Goal: Task Accomplishment & Management: Complete application form

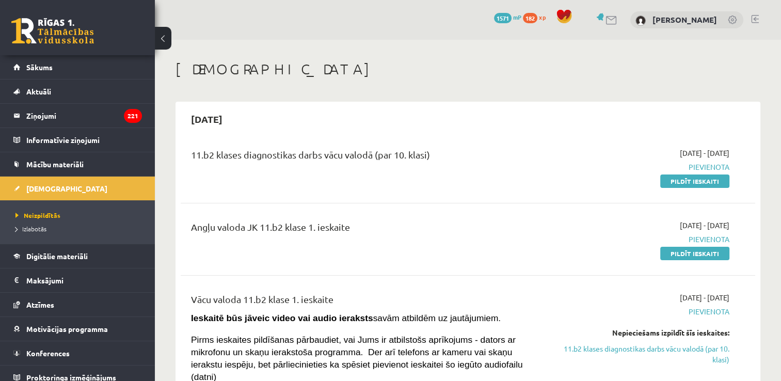
drag, startPoint x: 715, startPoint y: 183, endPoint x: 485, endPoint y: 42, distance: 269.1
click at [714, 183] on link "Pildīt ieskaiti" at bounding box center [694, 180] width 69 height 13
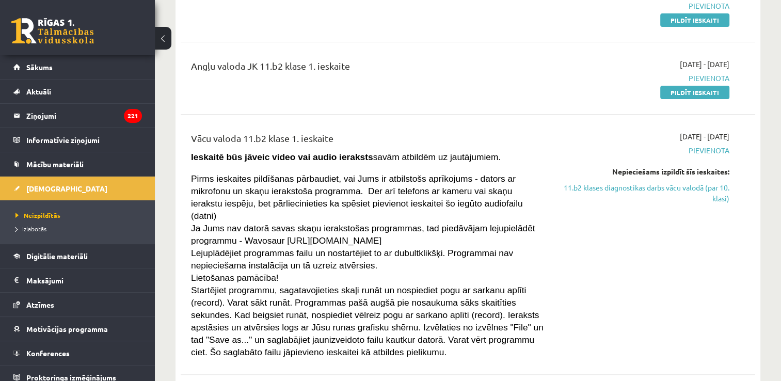
scroll to position [103, 0]
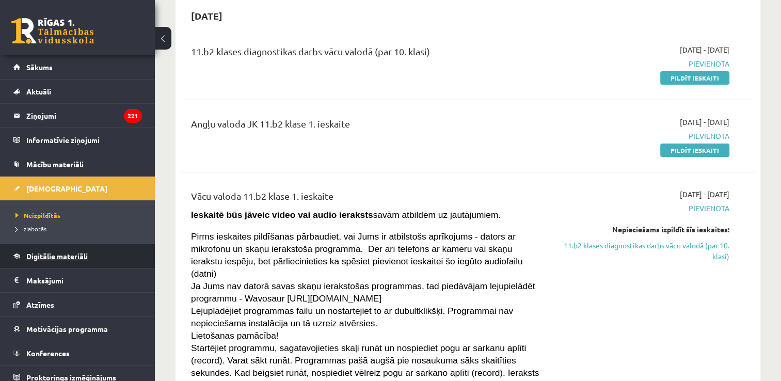
click at [77, 251] on span "Digitālie materiāli" at bounding box center [56, 255] width 61 height 9
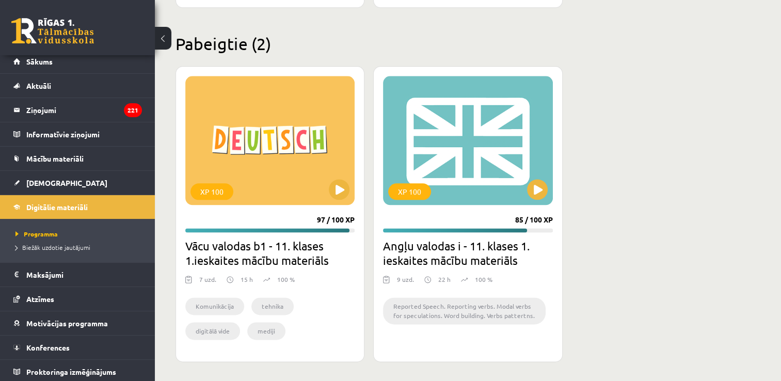
scroll to position [7, 0]
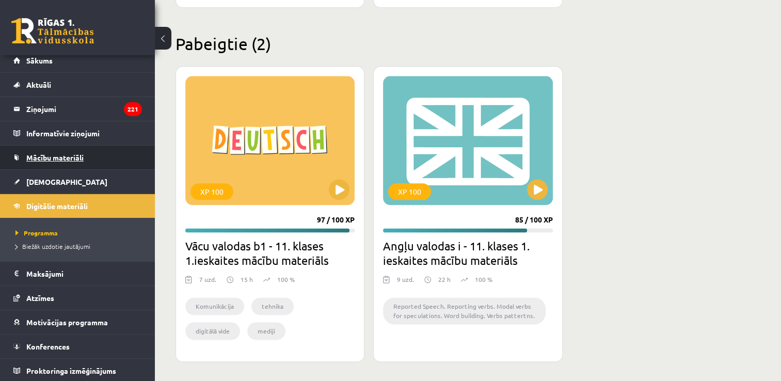
click at [45, 162] on link "Mācību materiāli" at bounding box center [77, 158] width 128 height 24
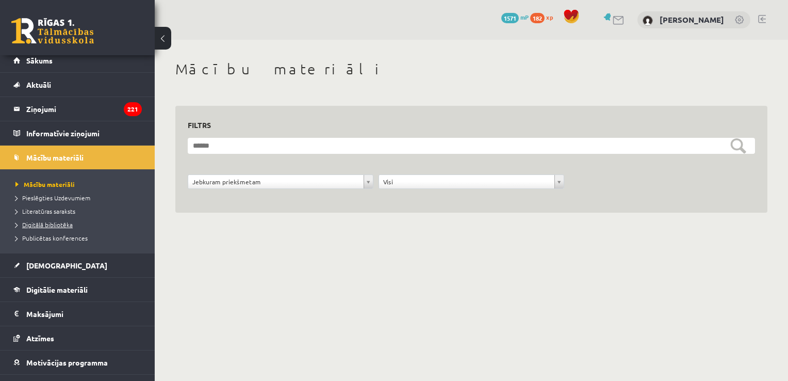
click at [64, 220] on link "Digitālā bibliotēka" at bounding box center [79, 224] width 129 height 9
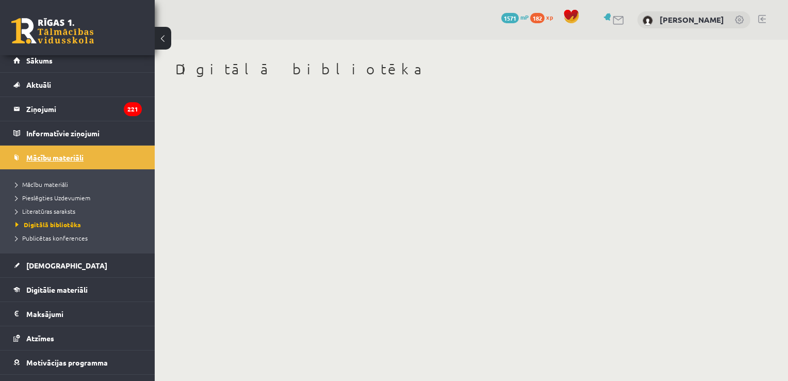
click at [52, 154] on span "Mācību materiāli" at bounding box center [54, 157] width 57 height 9
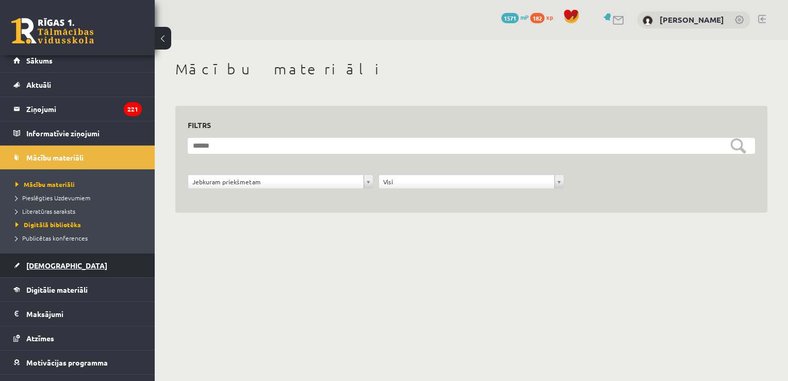
click at [42, 269] on link "[DEMOGRAPHIC_DATA]" at bounding box center [77, 265] width 128 height 24
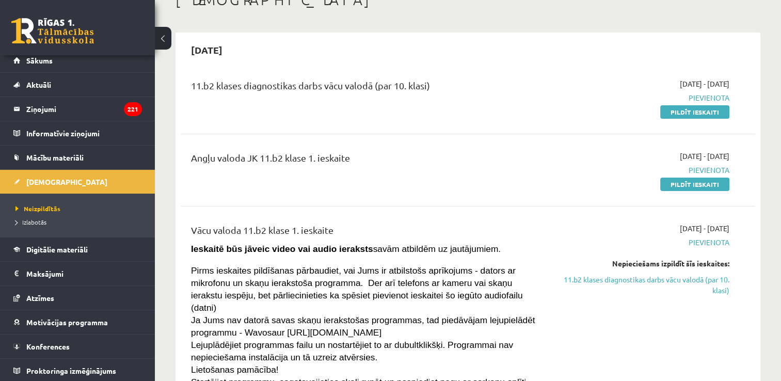
scroll to position [52, 0]
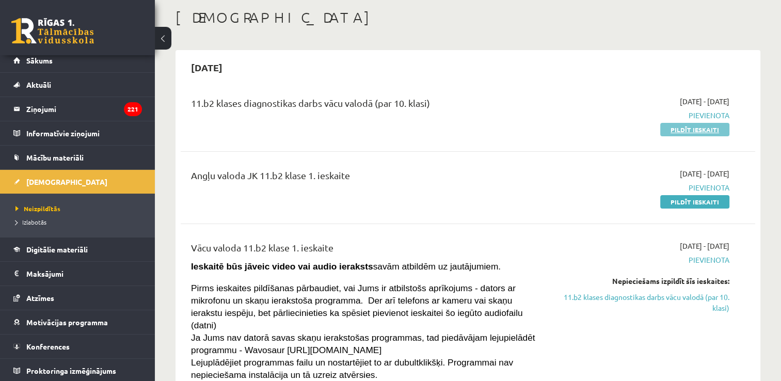
click at [671, 126] on link "Pildīt ieskaiti" at bounding box center [694, 129] width 69 height 13
drag, startPoint x: 674, startPoint y: 131, endPoint x: 442, endPoint y: 44, distance: 248.3
click at [674, 131] on link "Pildīt ieskaiti" at bounding box center [694, 129] width 69 height 13
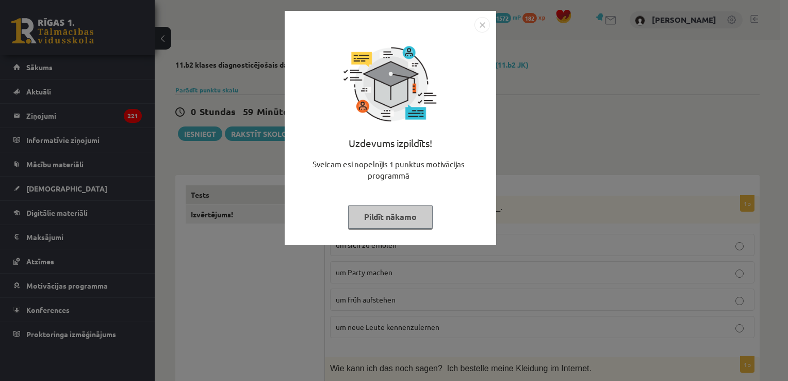
click at [485, 25] on img "Close" at bounding box center [482, 24] width 15 height 15
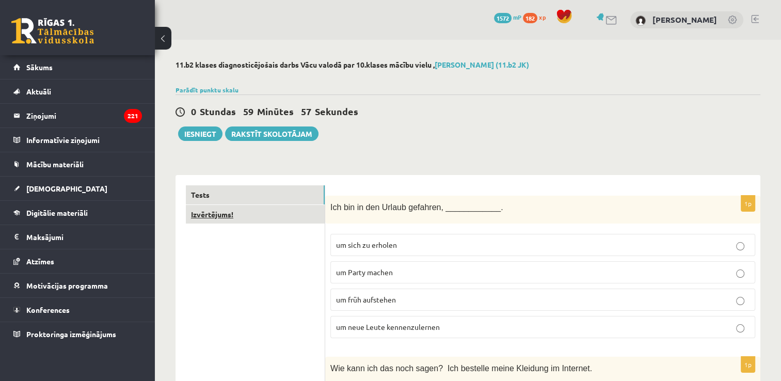
click at [295, 219] on link "Izvērtējums!" at bounding box center [255, 214] width 139 height 19
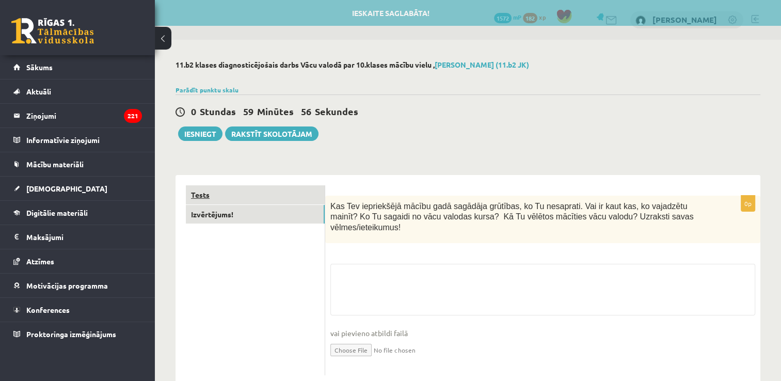
click at [288, 196] on link "Tests" at bounding box center [255, 194] width 139 height 19
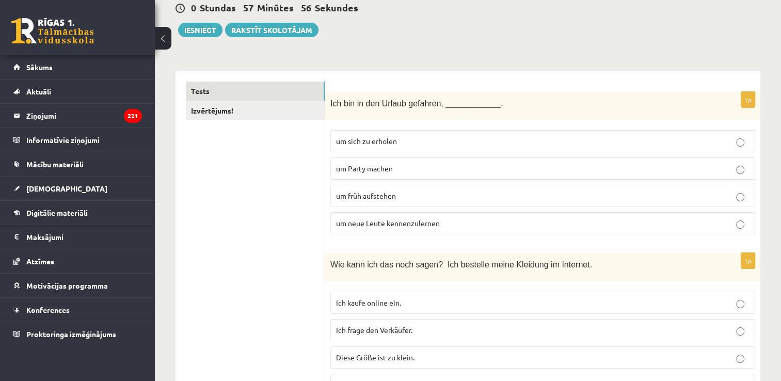
scroll to position [155, 0]
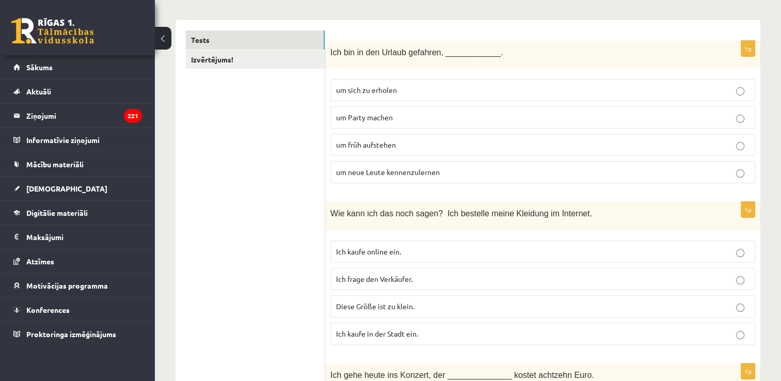
click at [390, 88] on span "um sich zu erholen" at bounding box center [366, 89] width 61 height 9
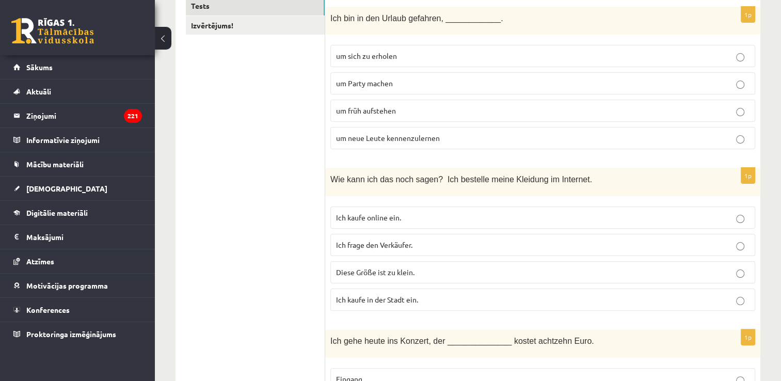
scroll to position [206, 0]
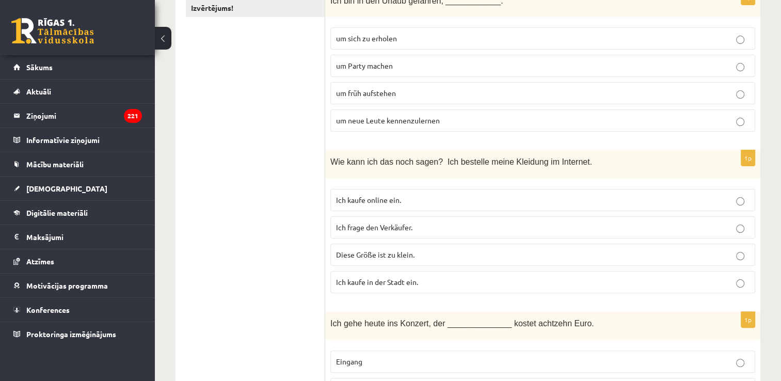
click at [502, 189] on label "Ich kaufe online ein." at bounding box center [542, 200] width 425 height 22
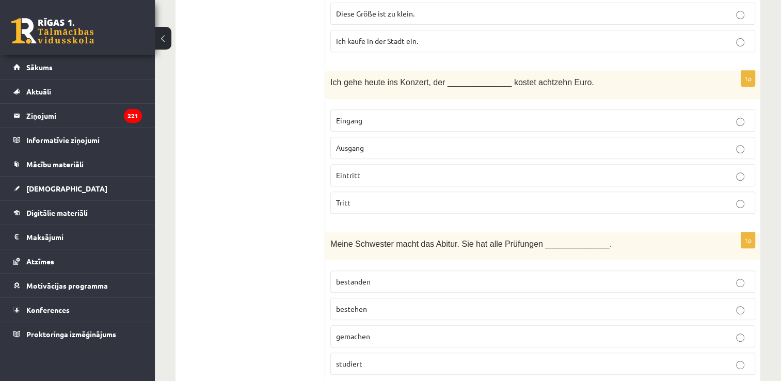
scroll to position [464, 0]
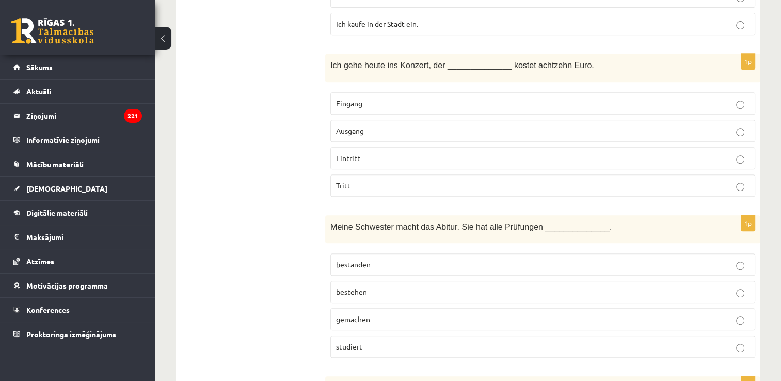
click at [359, 149] on label "Eintritt" at bounding box center [542, 158] width 425 height 22
click at [505, 98] on p "Eingang" at bounding box center [542, 103] width 413 height 11
click at [434, 162] on label "Eintritt" at bounding box center [542, 158] width 425 height 22
click at [379, 269] on label "bestanden" at bounding box center [542, 264] width 425 height 22
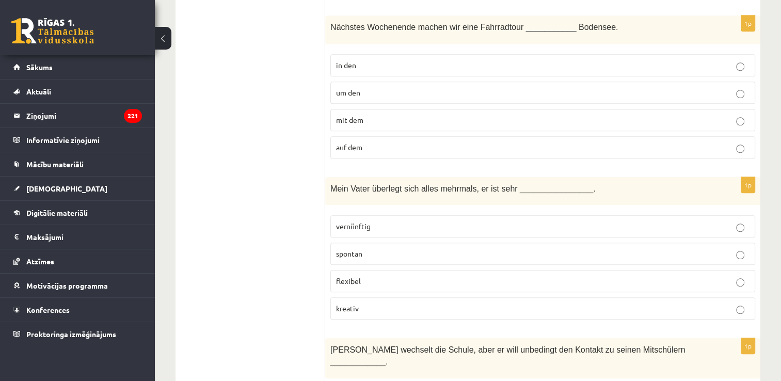
scroll to position [826, 0]
click at [388, 87] on p "um den" at bounding box center [542, 92] width 413 height 11
click at [377, 222] on p "vernünftig" at bounding box center [542, 225] width 413 height 11
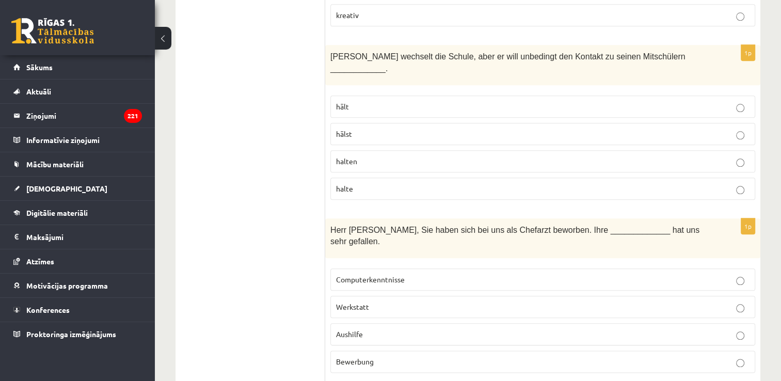
scroll to position [1135, 0]
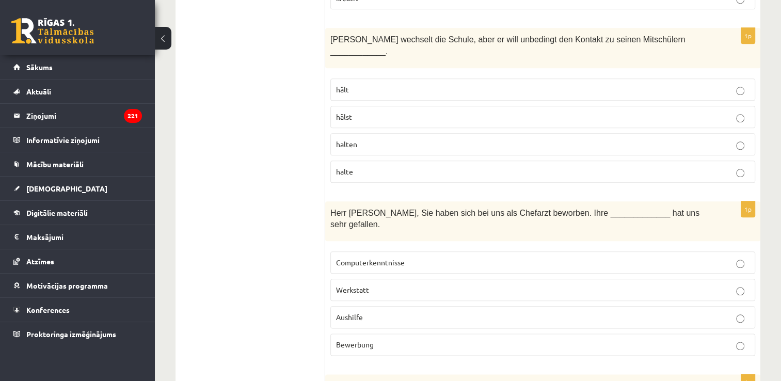
click at [427, 333] on label "Bewerbung" at bounding box center [542, 344] width 425 height 22
click at [370, 139] on p "halten" at bounding box center [542, 144] width 413 height 11
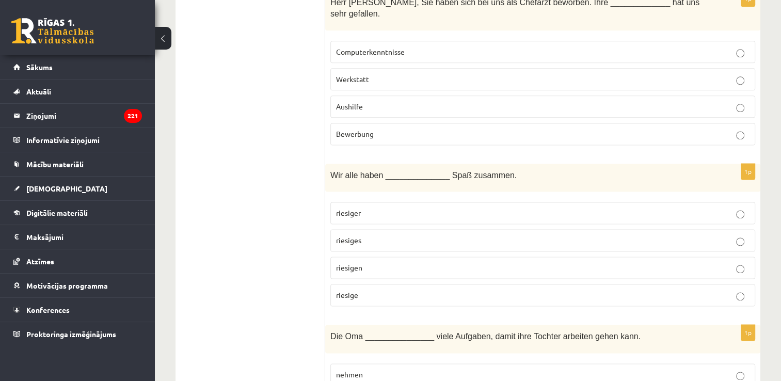
scroll to position [1445, 0]
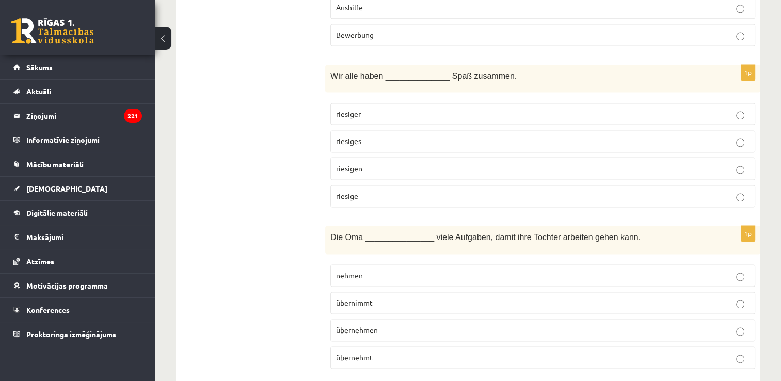
click at [391, 163] on p "riesigen" at bounding box center [542, 168] width 413 height 11
click at [357, 298] on span "übernimmt" at bounding box center [354, 302] width 37 height 9
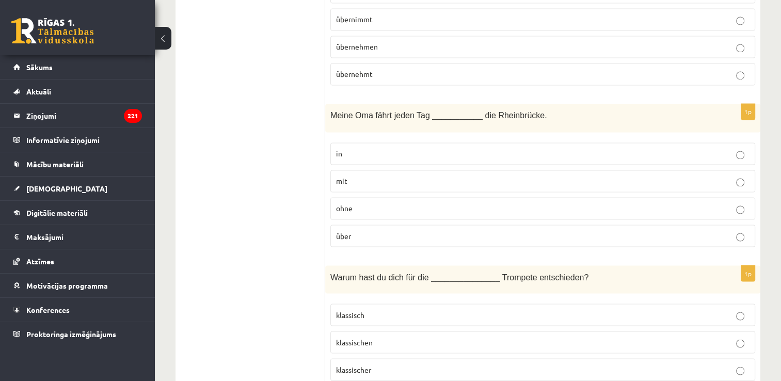
scroll to position [1754, 0]
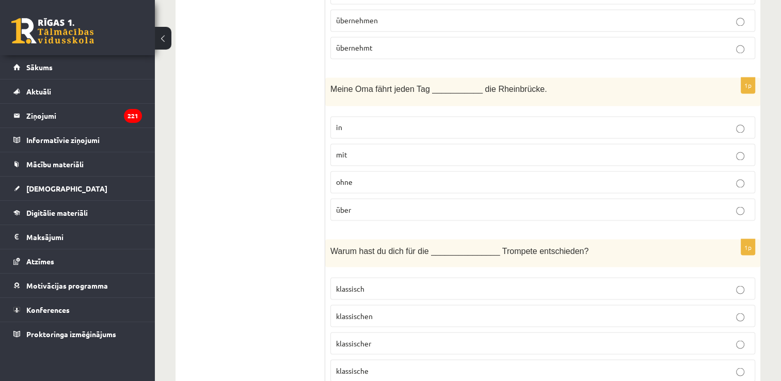
click at [369, 204] on p "über" at bounding box center [542, 209] width 413 height 11
click at [379, 365] on p "klassische" at bounding box center [542, 370] width 413 height 11
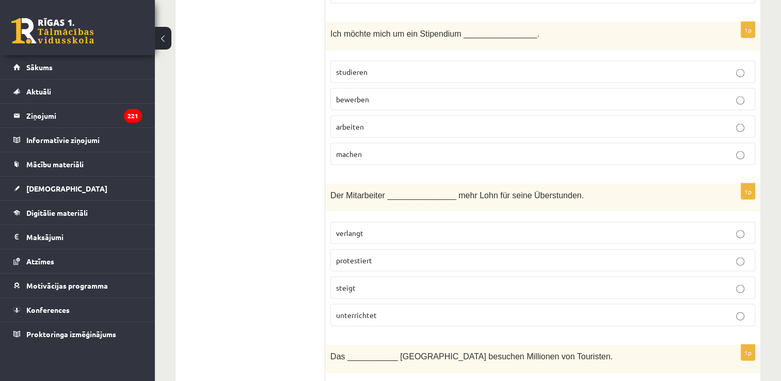
scroll to position [2116, 0]
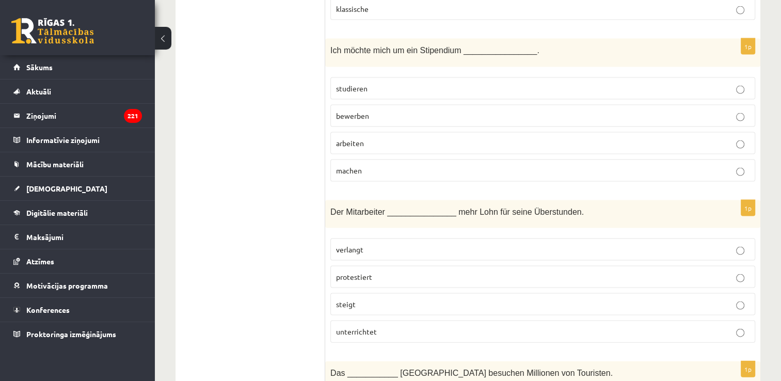
click at [416, 110] on p "bewerben" at bounding box center [542, 115] width 413 height 11
click at [363, 238] on label "verlangt" at bounding box center [542, 249] width 425 height 22
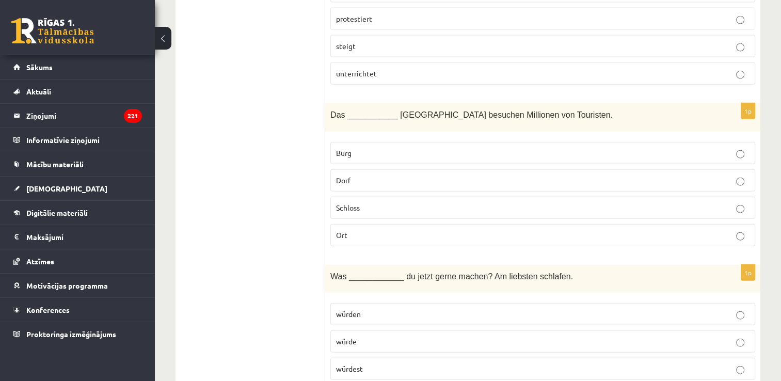
scroll to position [2425, 0]
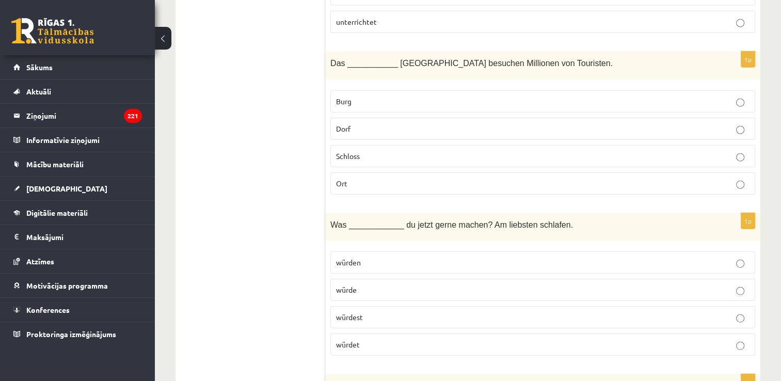
click at [363, 151] on p "Schloss" at bounding box center [542, 156] width 413 height 11
click at [377, 312] on p "würdest" at bounding box center [542, 317] width 413 height 11
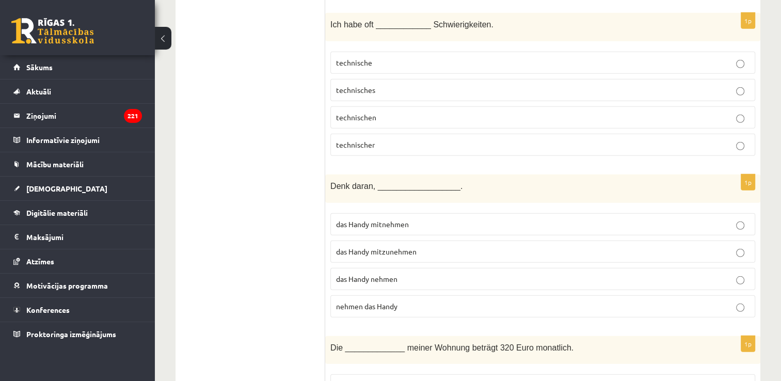
scroll to position [2735, 0]
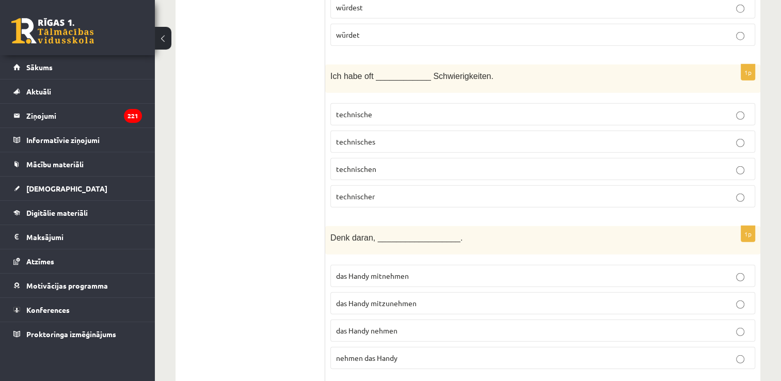
click at [397, 109] on p "technische" at bounding box center [542, 114] width 413 height 11
click at [419, 298] on p "das Handy mitzunehmen" at bounding box center [542, 303] width 413 height 11
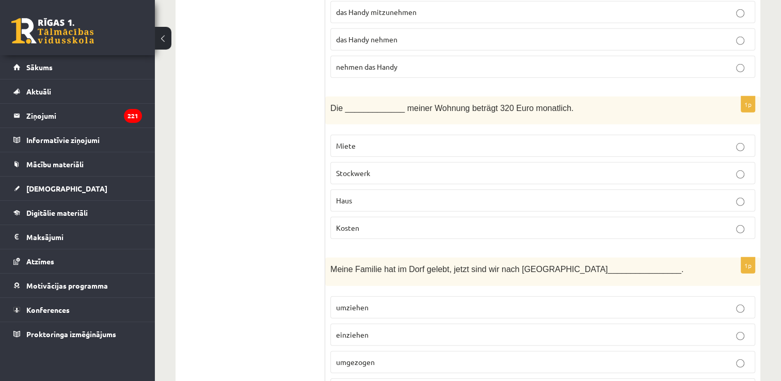
scroll to position [3044, 0]
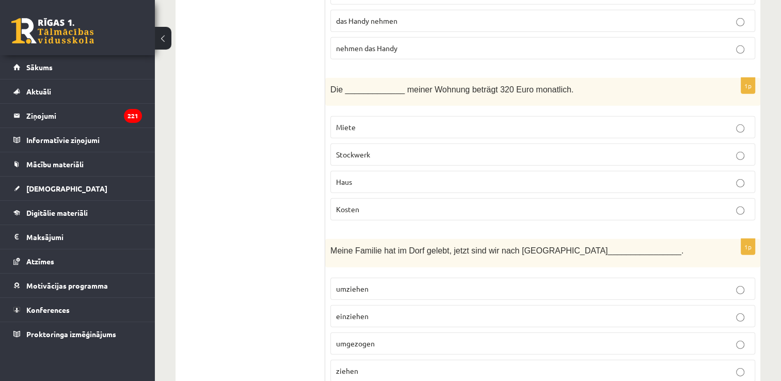
click at [392, 122] on p "Miete" at bounding box center [542, 127] width 413 height 11
click at [388, 338] on p "umgezogen" at bounding box center [542, 343] width 413 height 11
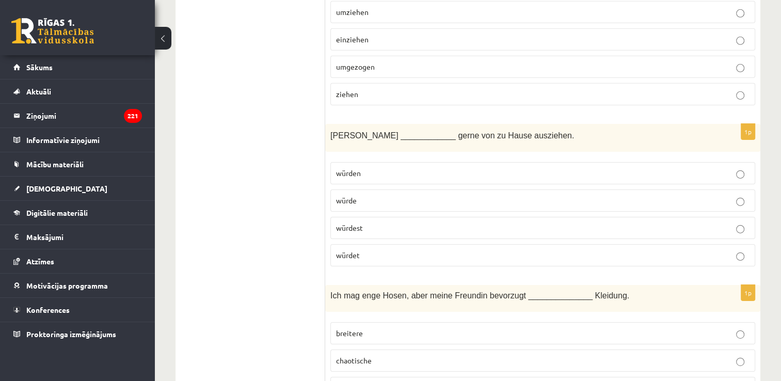
scroll to position [3354, 0]
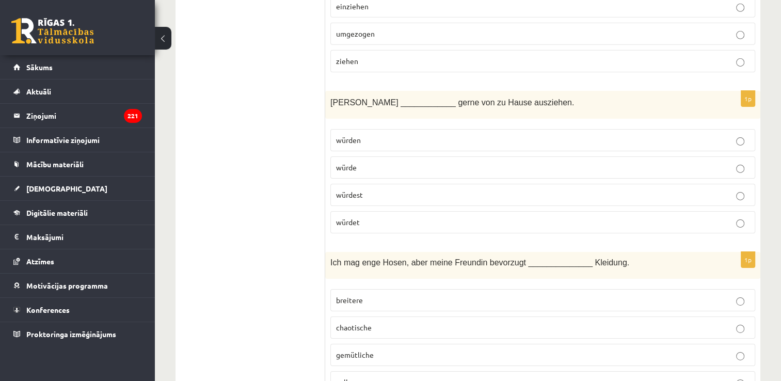
click at [385, 162] on p "würde" at bounding box center [542, 167] width 413 height 11
click at [380, 295] on p "breitere" at bounding box center [542, 300] width 413 height 11
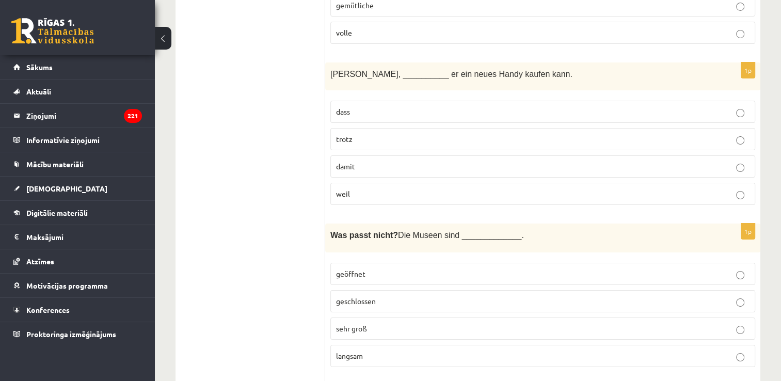
scroll to position [3715, 0]
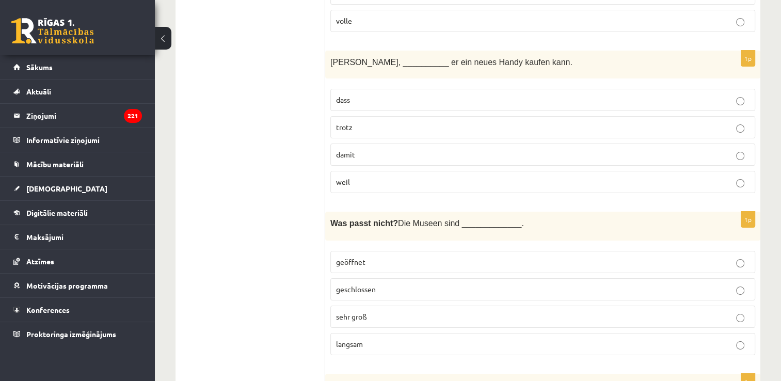
click at [379, 143] on label "damit" at bounding box center [542, 154] width 425 height 22
click at [376, 333] on label "langsam" at bounding box center [542, 344] width 425 height 22
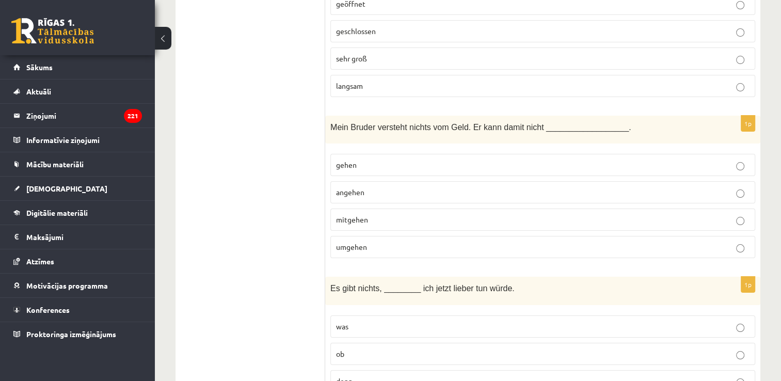
scroll to position [4025, 0]
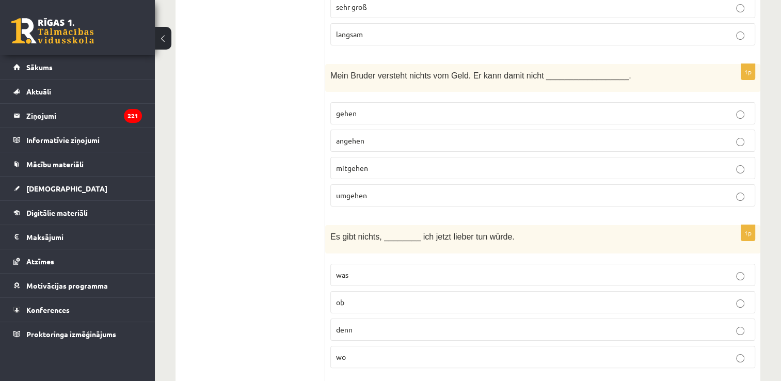
click at [367, 190] on p "umgehen" at bounding box center [542, 195] width 413 height 11
click at [371, 269] on p "was" at bounding box center [542, 274] width 413 height 11
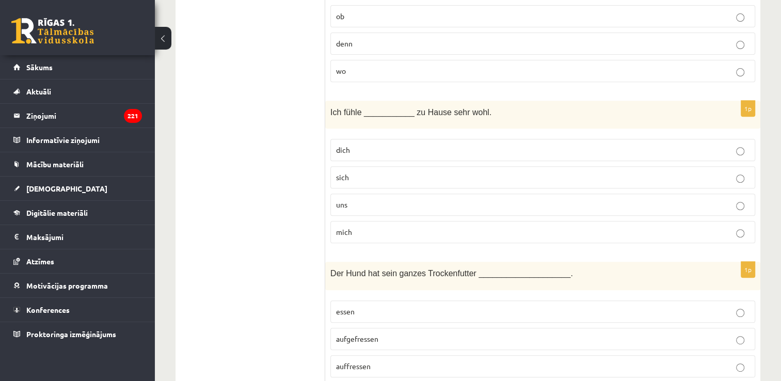
scroll to position [4334, 0]
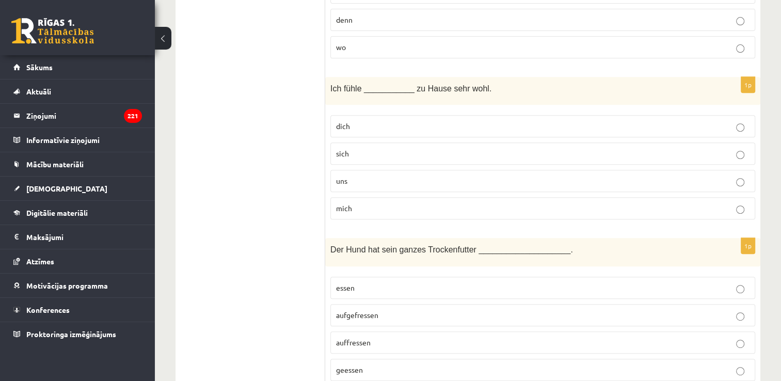
click at [373, 203] on p "mich" at bounding box center [542, 208] width 413 height 11
click at [383, 310] on p "aufgefressen" at bounding box center [542, 315] width 413 height 11
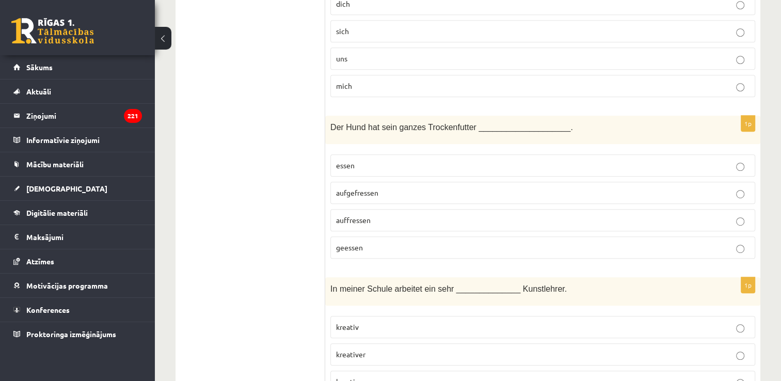
scroll to position [4484, 0]
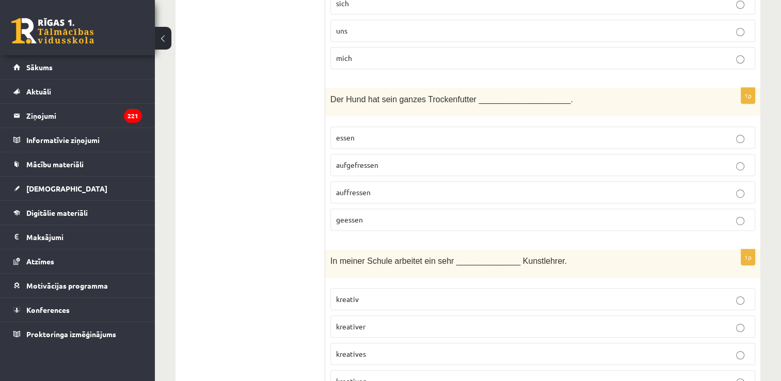
click at [386, 315] on label "kreativer" at bounding box center [542, 326] width 425 height 22
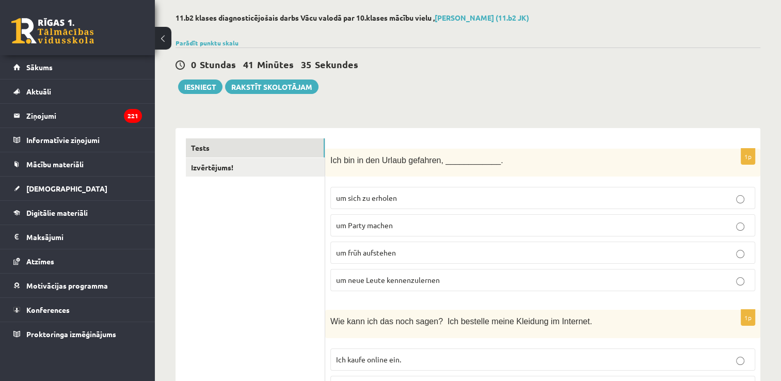
scroll to position [0, 0]
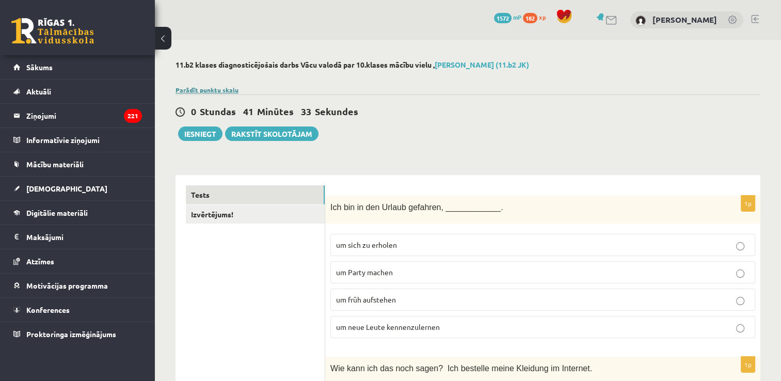
click at [204, 89] on link "Parādīt punktu skalu" at bounding box center [206, 90] width 63 height 8
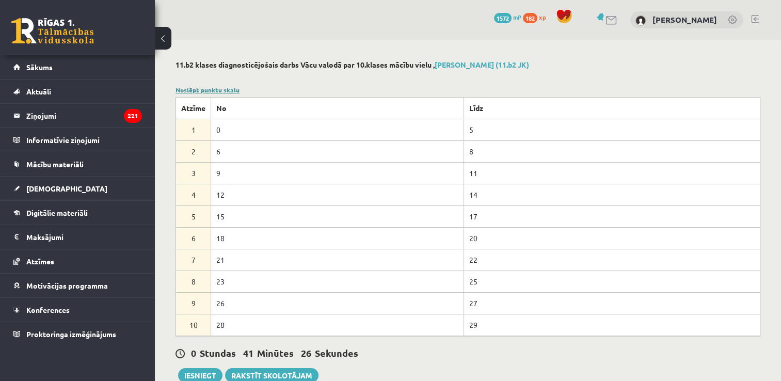
click at [204, 90] on link "Noslēpt punktu skalu" at bounding box center [207, 90] width 64 height 8
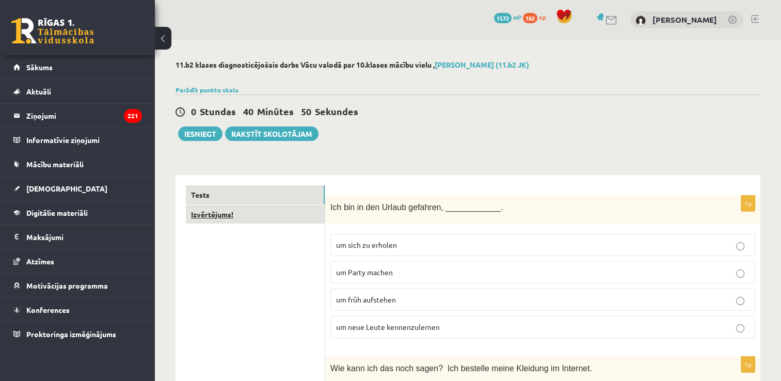
click at [235, 218] on link "Izvērtējums!" at bounding box center [255, 214] width 139 height 19
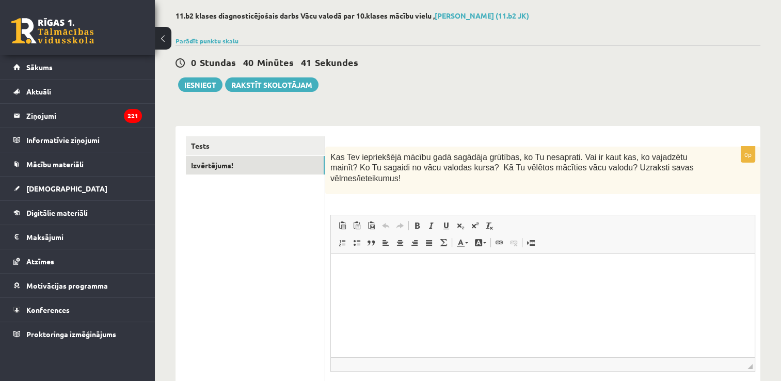
scroll to position [67, 0]
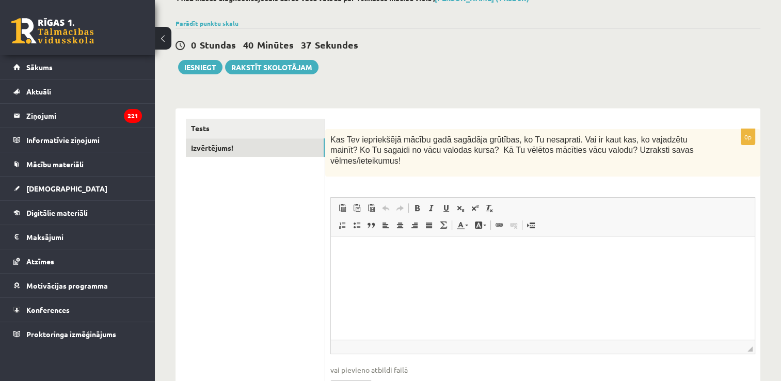
click at [384, 263] on html at bounding box center [543, 251] width 424 height 31
click at [495, 256] on p "**********" at bounding box center [543, 252] width 404 height 11
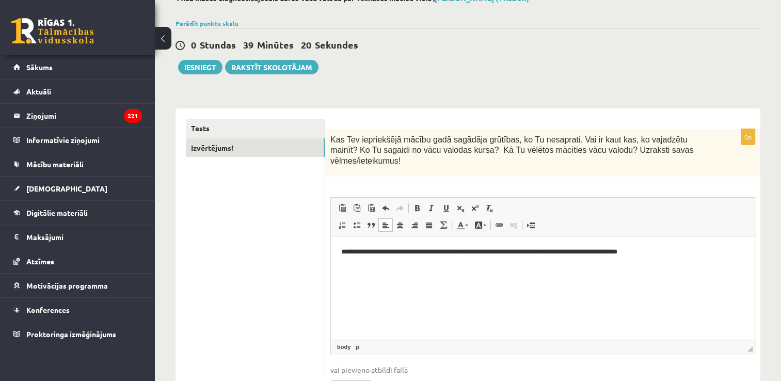
click at [685, 249] on p "**********" at bounding box center [543, 252] width 404 height 11
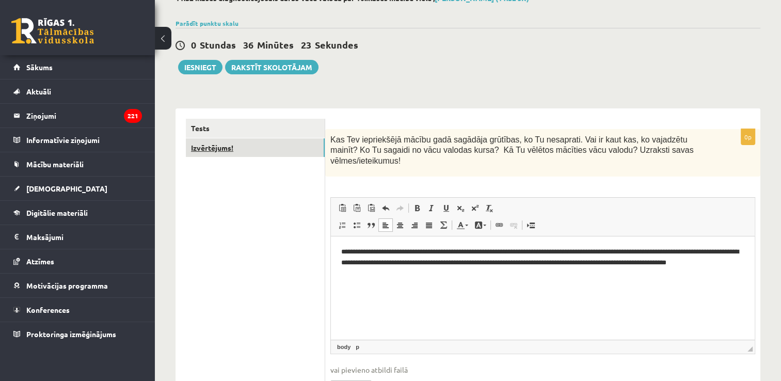
click at [270, 143] on link "Izvērtējums!" at bounding box center [255, 147] width 139 height 19
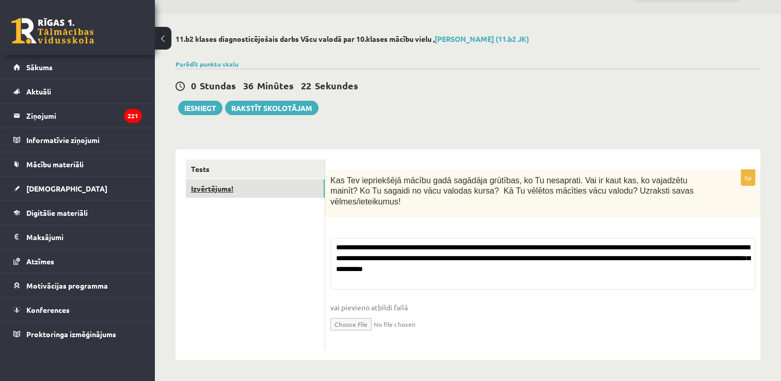
scroll to position [15, 0]
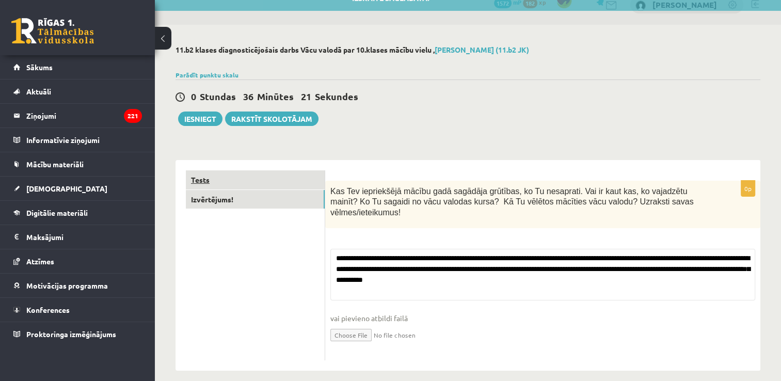
click at [275, 171] on link "Tests" at bounding box center [255, 179] width 139 height 19
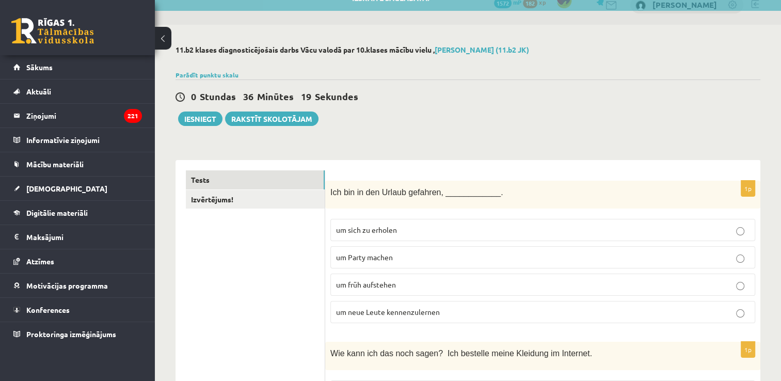
scroll to position [67, 0]
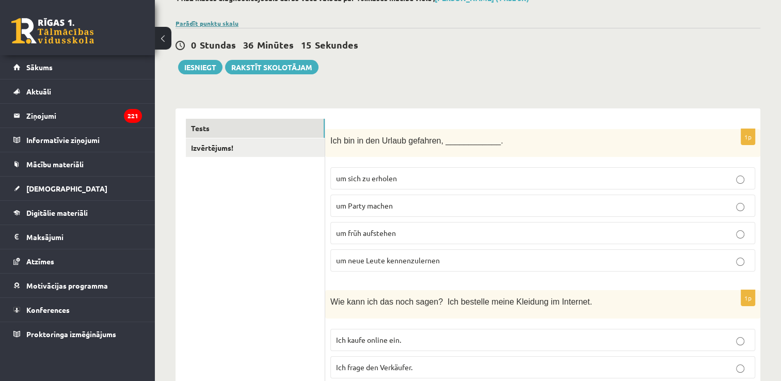
click at [199, 25] on link "Parādīt punktu skalu" at bounding box center [206, 23] width 63 height 8
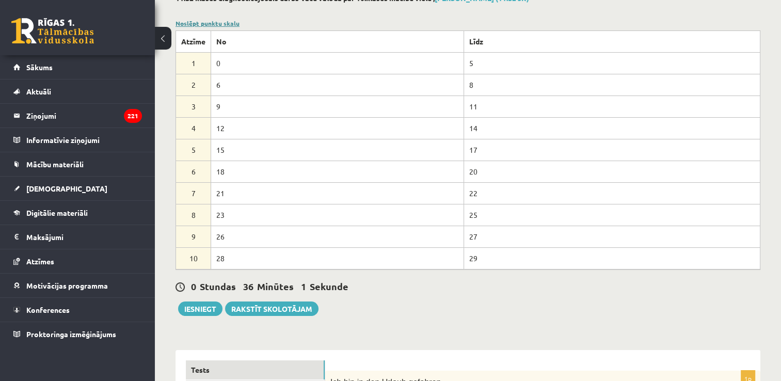
click at [200, 25] on link "Noslēpt punktu skalu" at bounding box center [207, 23] width 64 height 8
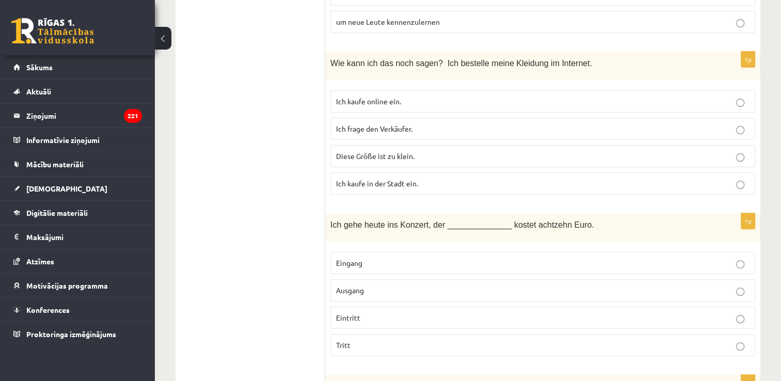
scroll to position [0, 0]
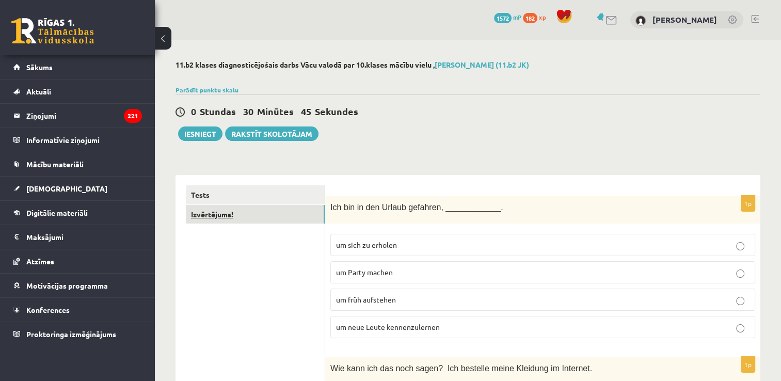
click at [266, 214] on link "Izvērtējums!" at bounding box center [255, 214] width 139 height 19
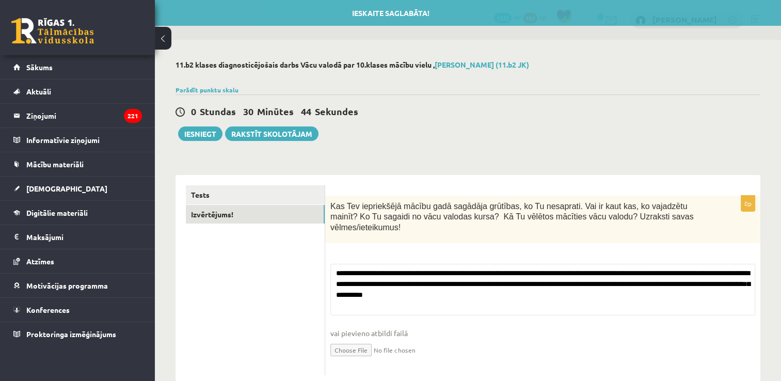
click at [265, 194] on link "Tests" at bounding box center [255, 194] width 139 height 19
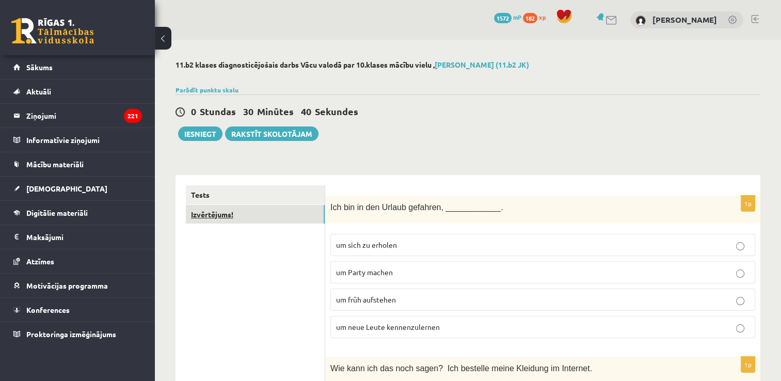
click at [256, 216] on link "Izvērtējums!" at bounding box center [255, 214] width 139 height 19
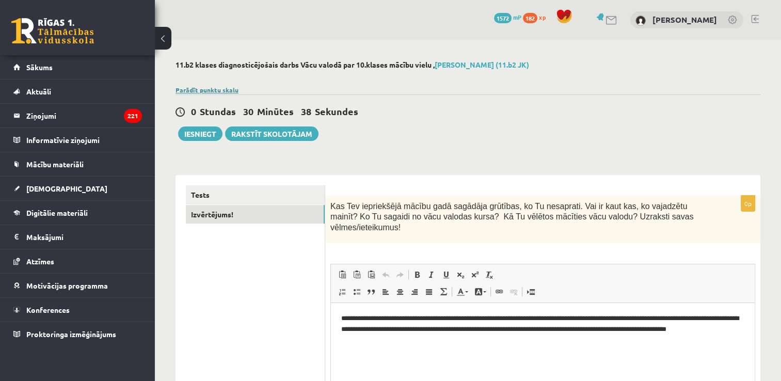
click at [225, 86] on link "Parādīt punktu skalu" at bounding box center [206, 90] width 63 height 8
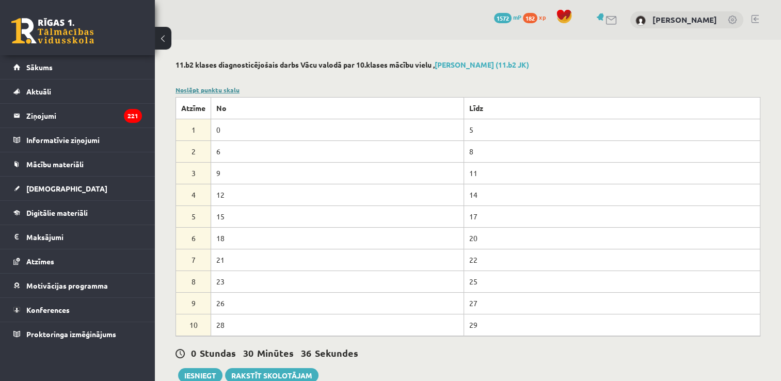
click at [225, 86] on link "Noslēpt punktu skalu" at bounding box center [207, 90] width 64 height 8
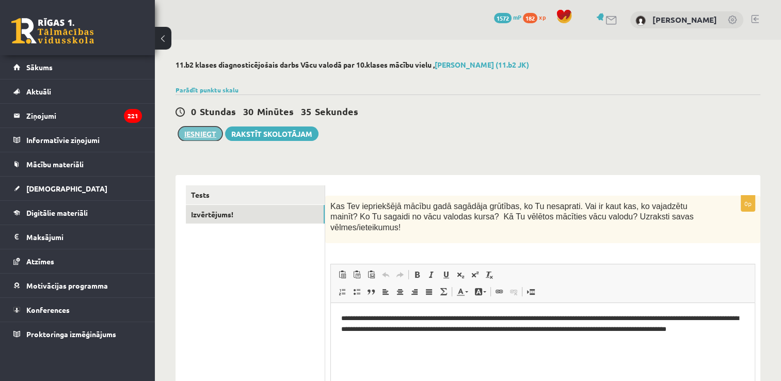
click at [196, 134] on button "Iesniegt" at bounding box center [200, 133] width 44 height 14
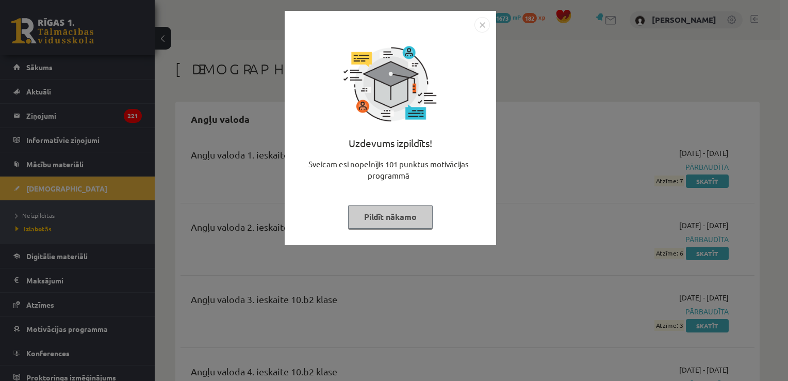
click at [488, 26] on img "Close" at bounding box center [482, 24] width 15 height 15
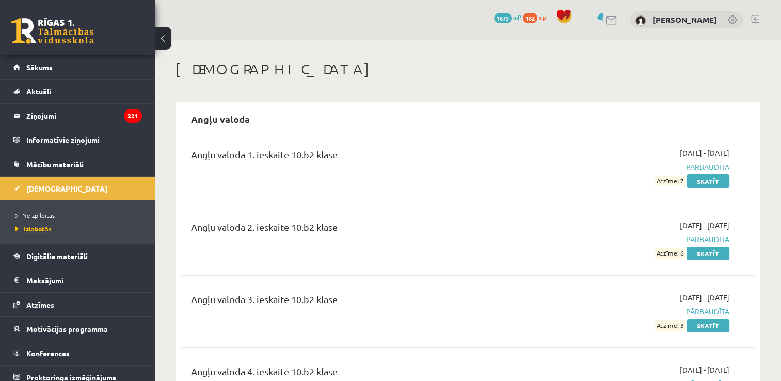
click at [37, 228] on span "Izlabotās" at bounding box center [33, 228] width 36 height 8
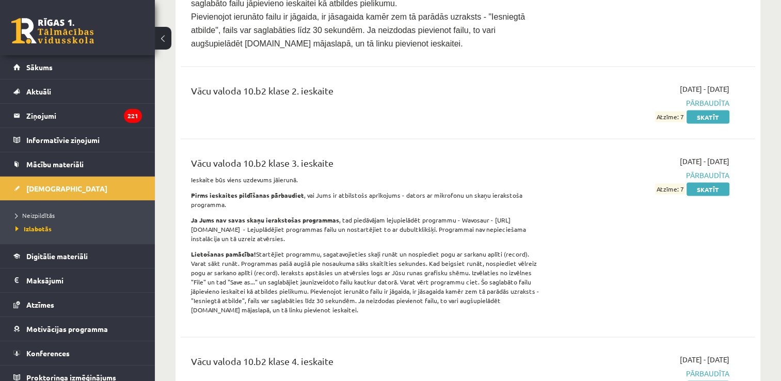
scroll to position [5880, 0]
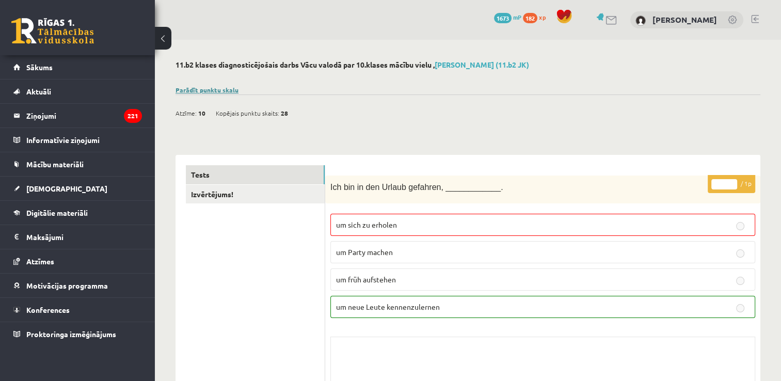
click at [230, 90] on link "Parādīt punktu skalu" at bounding box center [206, 90] width 63 height 8
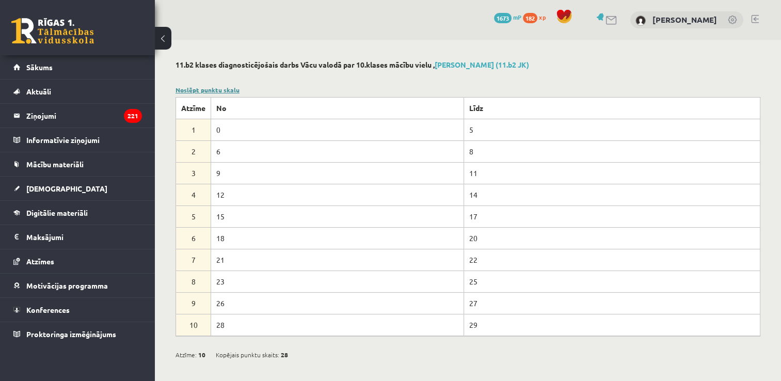
click at [230, 90] on link "Noslēpt punktu skalu" at bounding box center [207, 90] width 64 height 8
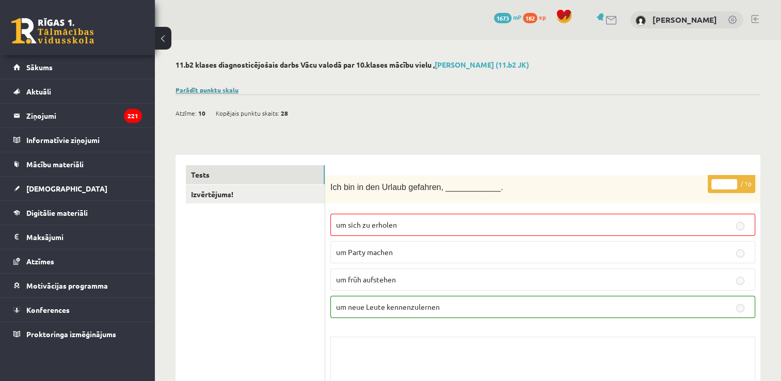
click at [218, 86] on link "Parādīt punktu skalu" at bounding box center [206, 90] width 63 height 8
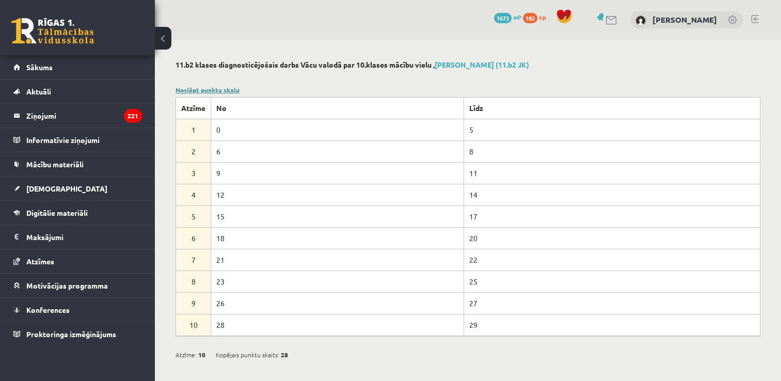
click at [219, 86] on link "Noslēpt punktu skalu" at bounding box center [207, 90] width 64 height 8
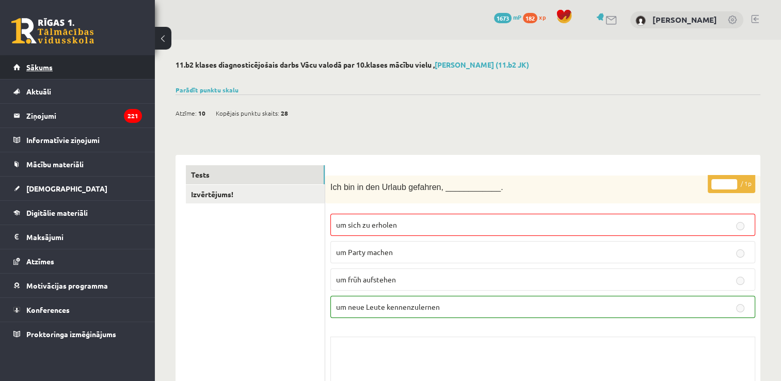
click at [47, 64] on span "Sākums" at bounding box center [39, 66] width 26 height 9
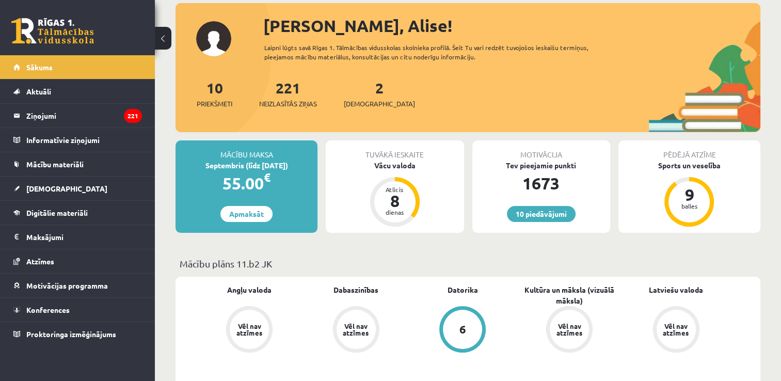
scroll to position [52, 0]
